Goal: Complete application form

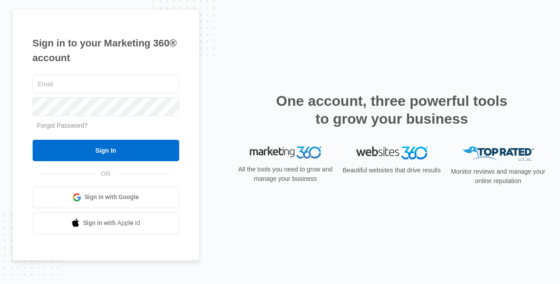
type input "[EMAIL_ADDRESS][DOMAIN_NAME]"
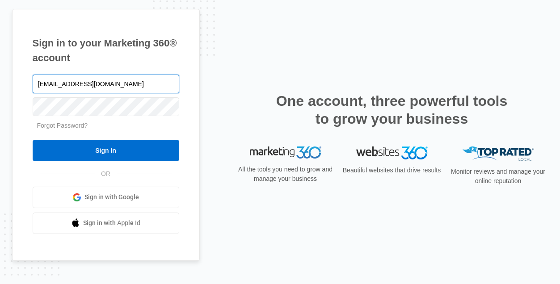
click at [33, 140] on input "Sign In" at bounding box center [106, 150] width 147 height 21
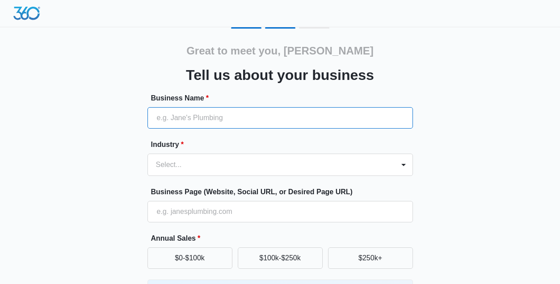
click at [178, 125] on input "Business Name *" at bounding box center [279, 117] width 265 height 21
paste input "[PERSON_NAME] Law Car Accident Lawyers"
type input "[PERSON_NAME] Law Car Accident Lawyers"
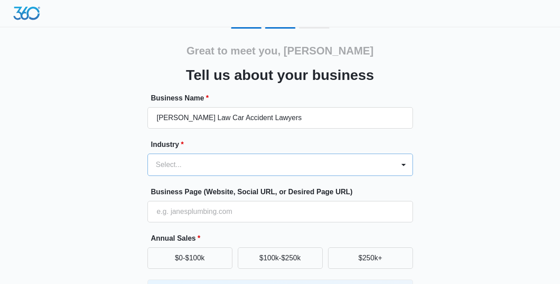
scroll to position [36, 0]
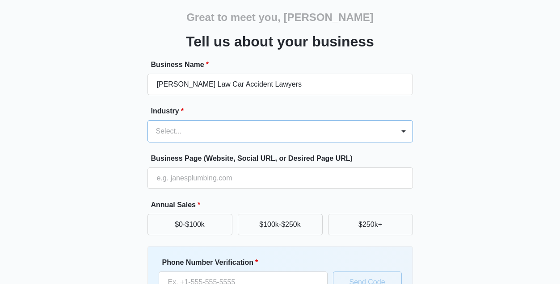
click at [177, 143] on div "Select..." at bounding box center [279, 131] width 265 height 22
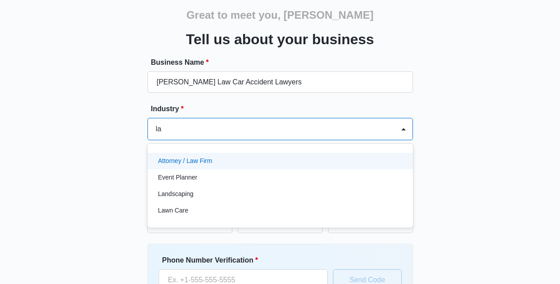
type input "law"
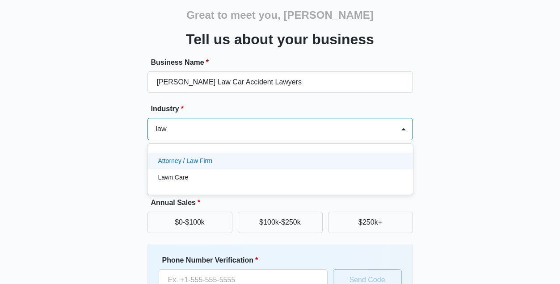
click at [198, 161] on p "Attorney / Law Firm" at bounding box center [185, 160] width 54 height 9
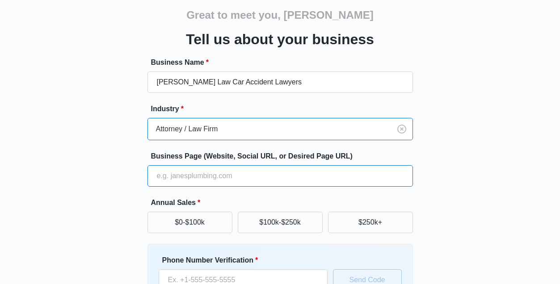
click at [188, 180] on input "Business Page (Website, Social URL, or Desired Page URL)" at bounding box center [279, 175] width 265 height 21
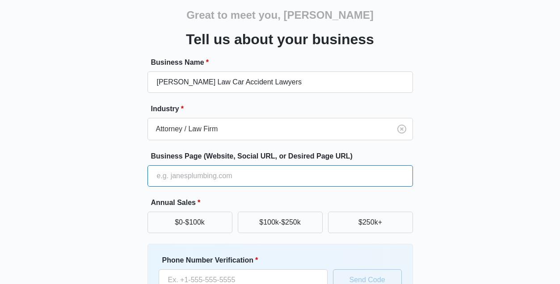
paste input "[URL][DOMAIN_NAME]"
type input "[URL][DOMAIN_NAME]"
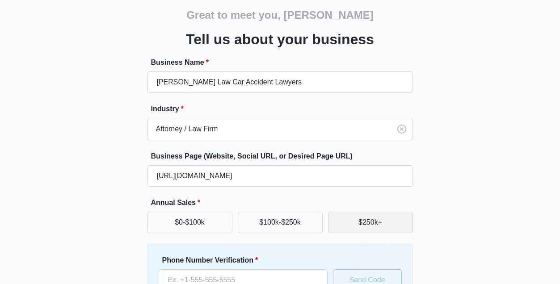
click at [363, 222] on button "$250k+" at bounding box center [370, 222] width 85 height 21
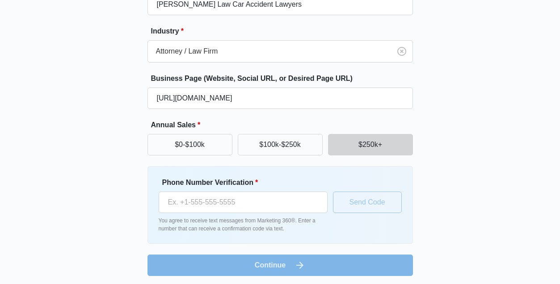
scroll to position [116, 0]
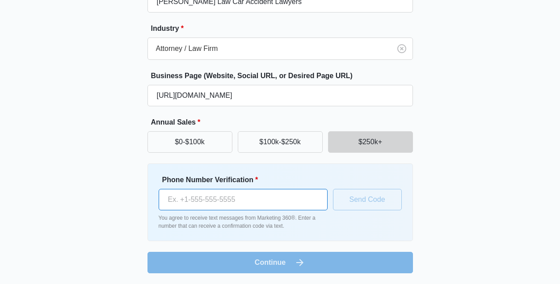
click at [297, 199] on input "Phone Number Verification *" at bounding box center [243, 199] width 169 height 21
